Goal: Navigation & Orientation: Go to known website

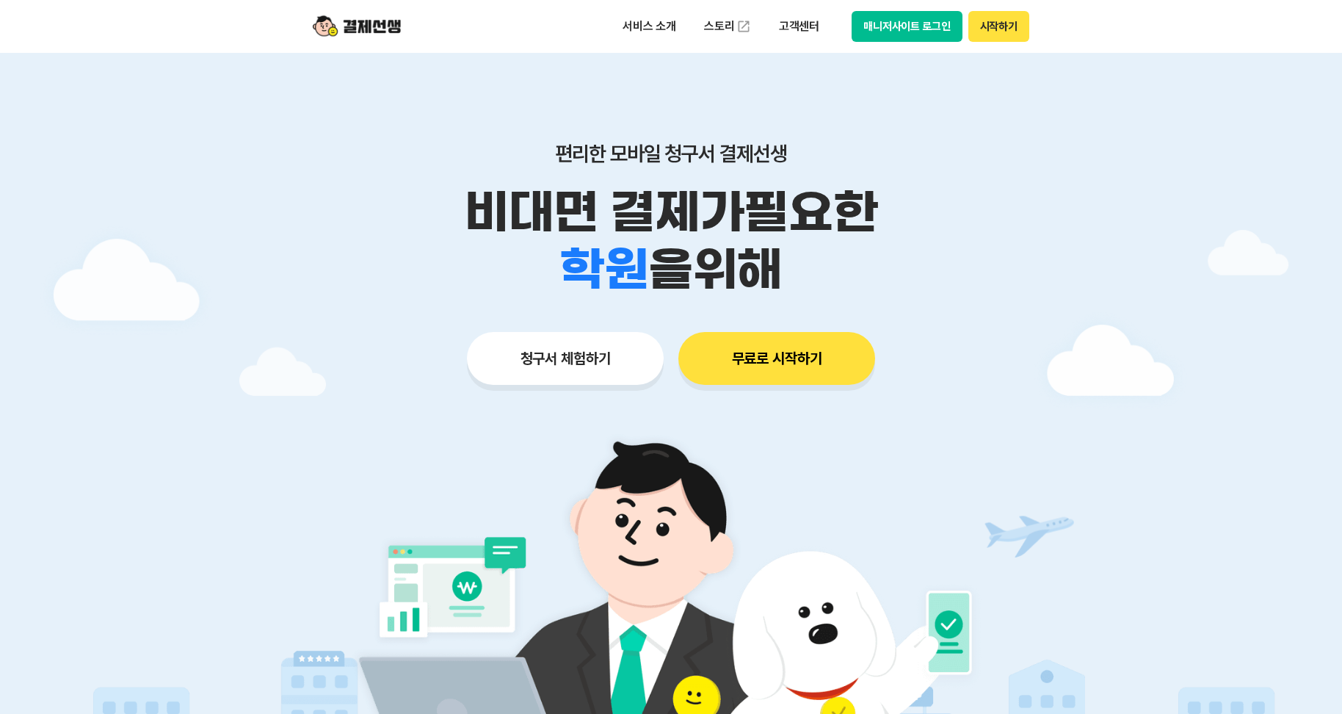
click at [921, 21] on button "매니저사이트 로그인" at bounding box center [907, 26] width 111 height 31
click at [914, 21] on button "매니저사이트 로그인" at bounding box center [907, 26] width 111 height 31
click at [905, 24] on button "매니저사이트 로그인" at bounding box center [907, 26] width 111 height 31
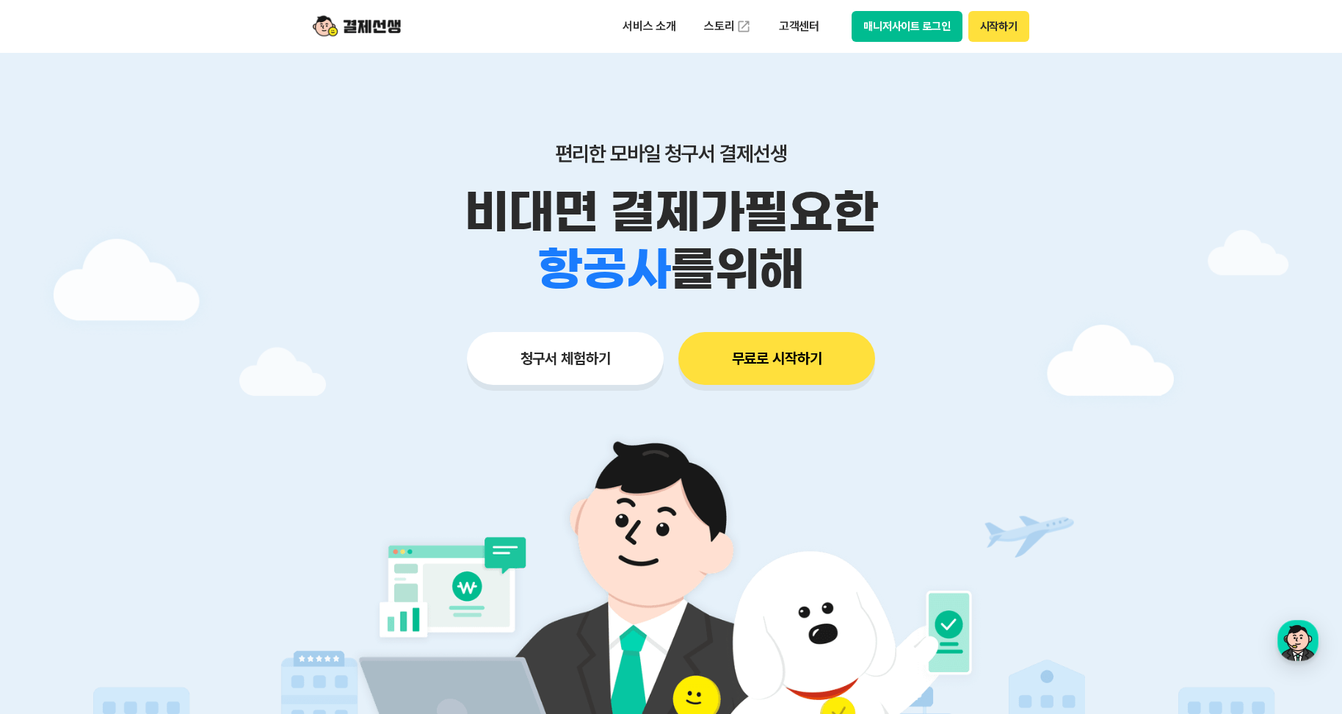
click at [905, 27] on button "매니저사이트 로그인" at bounding box center [907, 26] width 111 height 31
click at [891, 29] on button "매니저사이트 로그인" at bounding box center [907, 26] width 111 height 31
click at [886, 29] on button "매니저사이트 로그인" at bounding box center [907, 26] width 111 height 31
click at [894, 20] on button "매니저사이트 로그인" at bounding box center [907, 26] width 111 height 31
click at [913, 35] on button "매니저사이트 로그인" at bounding box center [907, 26] width 111 height 31
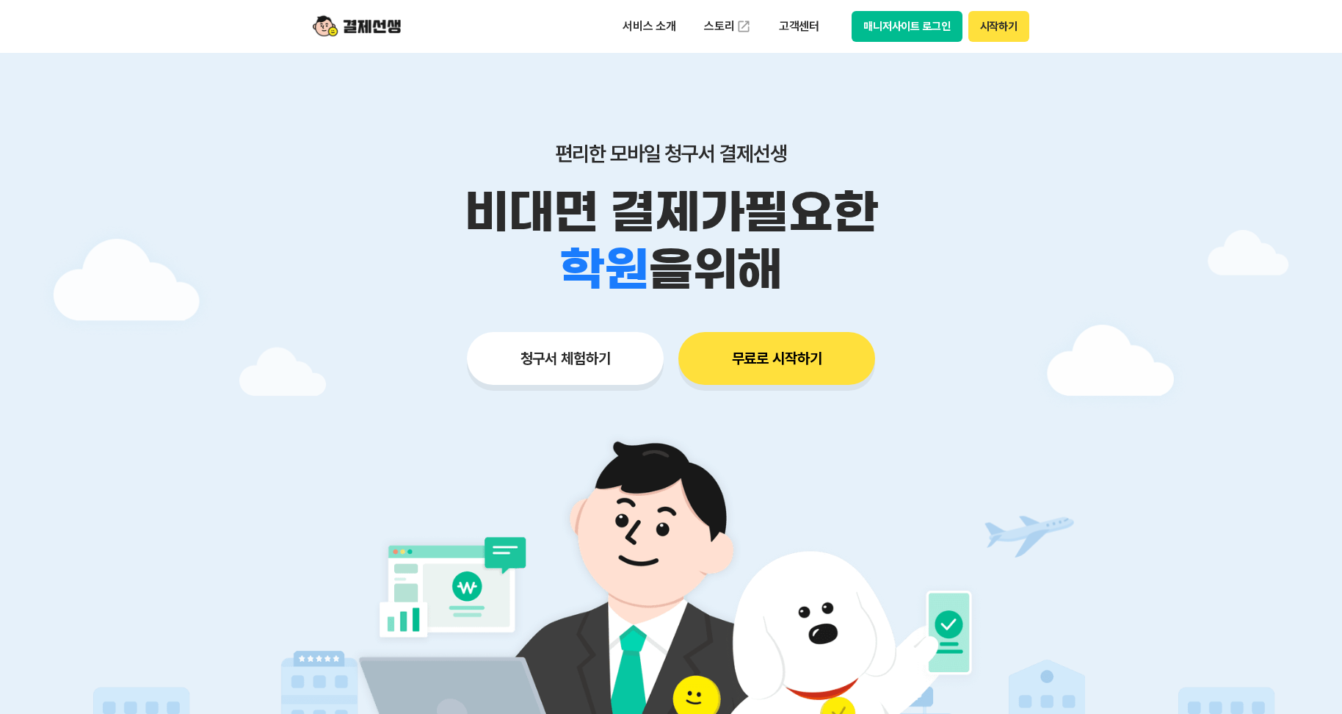
click at [908, 32] on button "매니저사이트 로그인" at bounding box center [907, 26] width 111 height 31
click at [921, 26] on button "매니저사이트 로그인" at bounding box center [907, 26] width 111 height 31
